Goal: Transaction & Acquisition: Purchase product/service

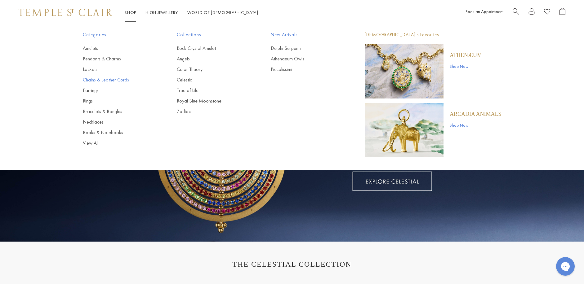
click at [100, 81] on link "Chains & Leather Cords" at bounding box center [117, 80] width 69 height 7
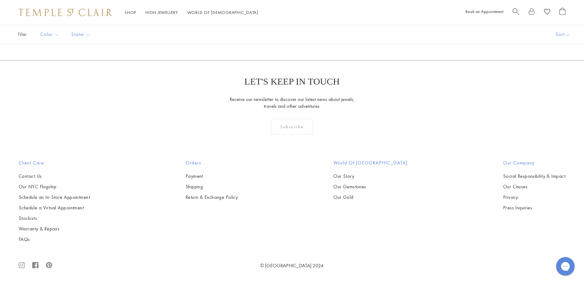
scroll to position [899, 0]
click at [0, 0] on img at bounding box center [0, 0] width 0 height 0
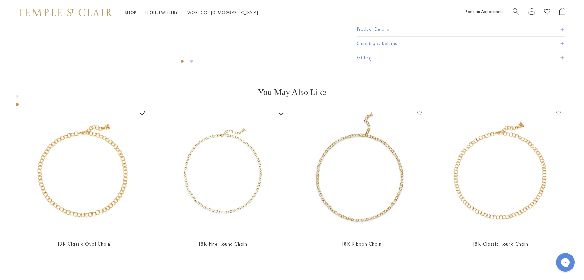
scroll to position [273, 0]
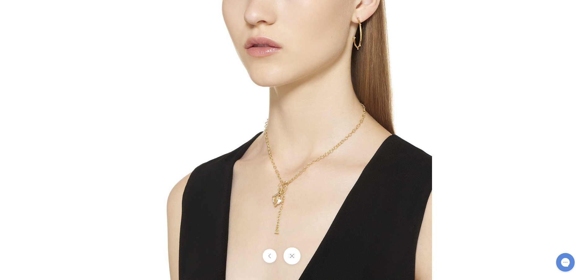
click at [293, 201] on img at bounding box center [292, 140] width 280 height 280
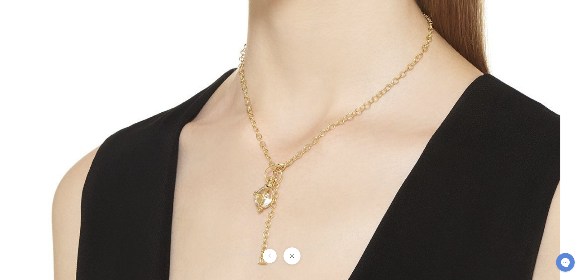
click at [296, 257] on button at bounding box center [291, 255] width 17 height 17
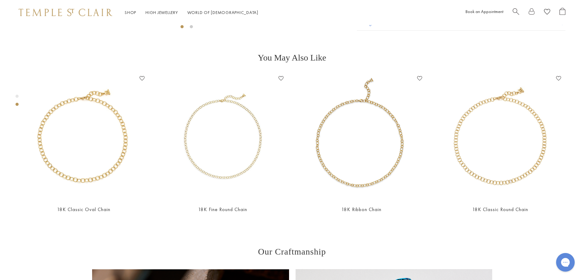
scroll to position [335, 0]
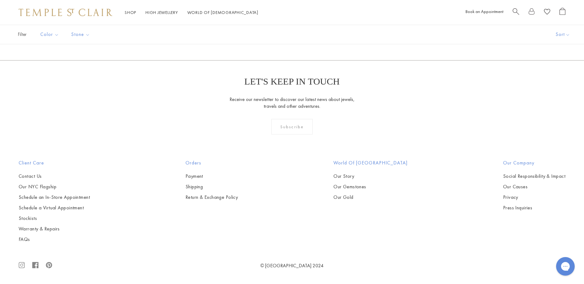
scroll to position [1147, 0]
click at [0, 0] on img at bounding box center [0, 0] width 0 height 0
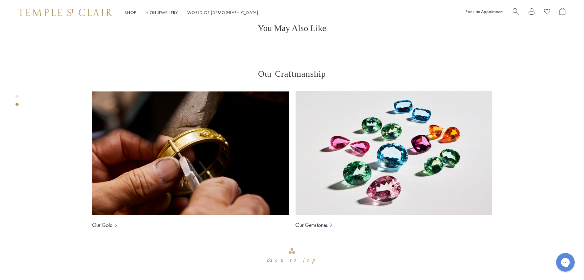
scroll to position [335, 0]
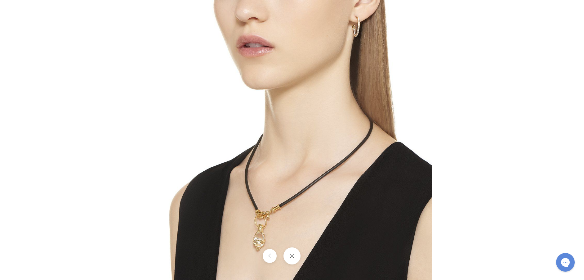
click at [274, 212] on img at bounding box center [292, 140] width 280 height 280
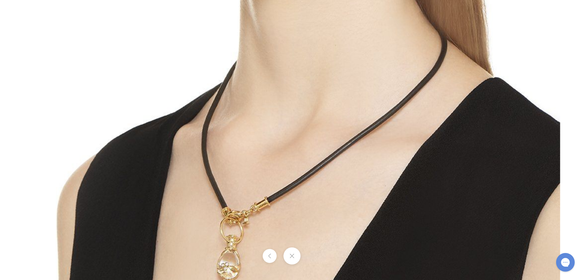
click at [293, 255] on button at bounding box center [291, 255] width 17 height 17
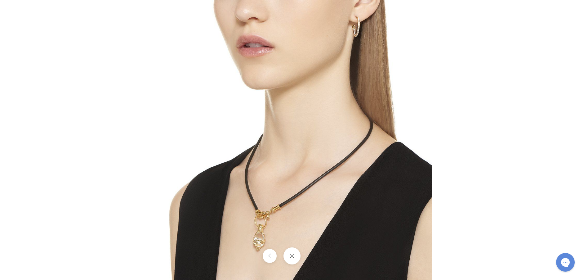
click at [255, 217] on img at bounding box center [292, 140] width 280 height 280
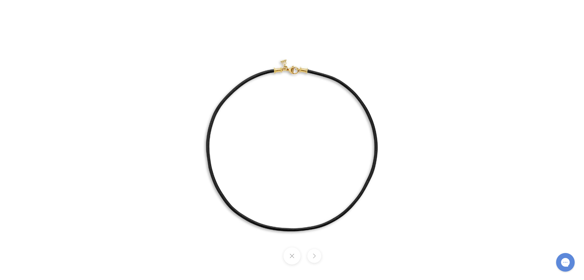
click at [293, 72] on img at bounding box center [292, 140] width 290 height 290
